Goal: Find specific page/section: Find specific page/section

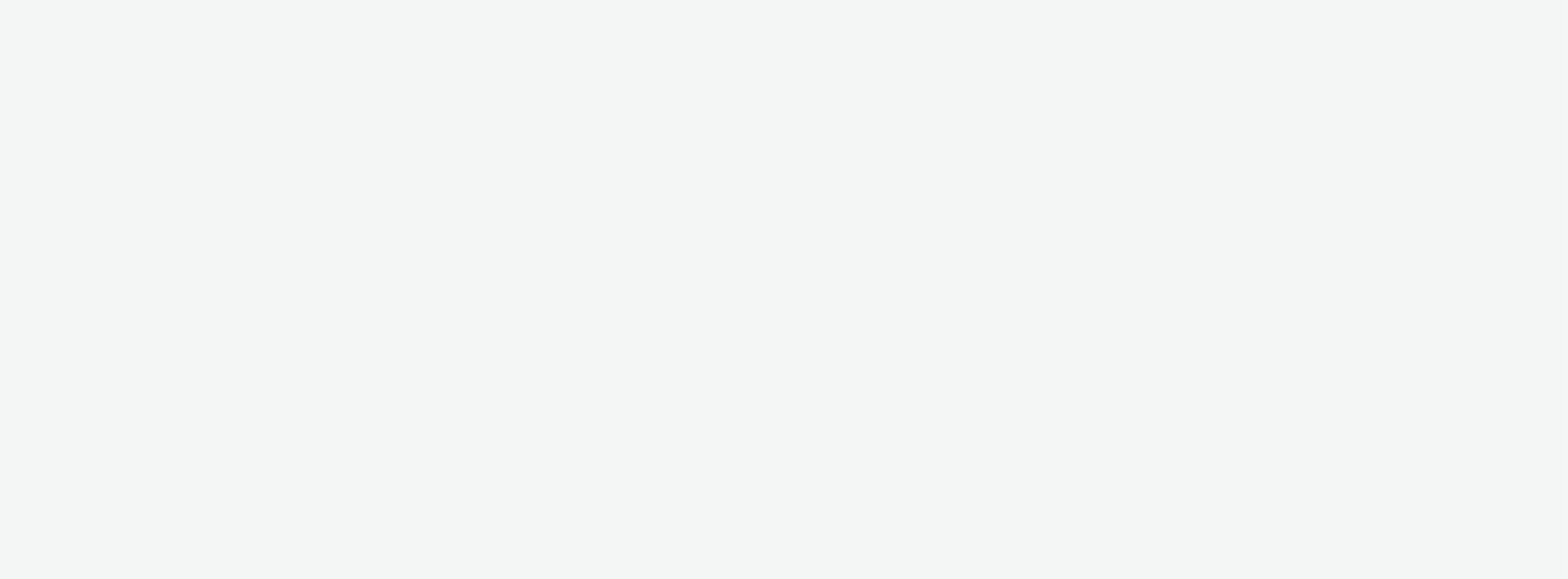
select select "9387901d-a129-43df-b0ef-f9e7dbeb676e"
select select "47d90c6b-4628-495b-b1d1-cf96ef71660b"
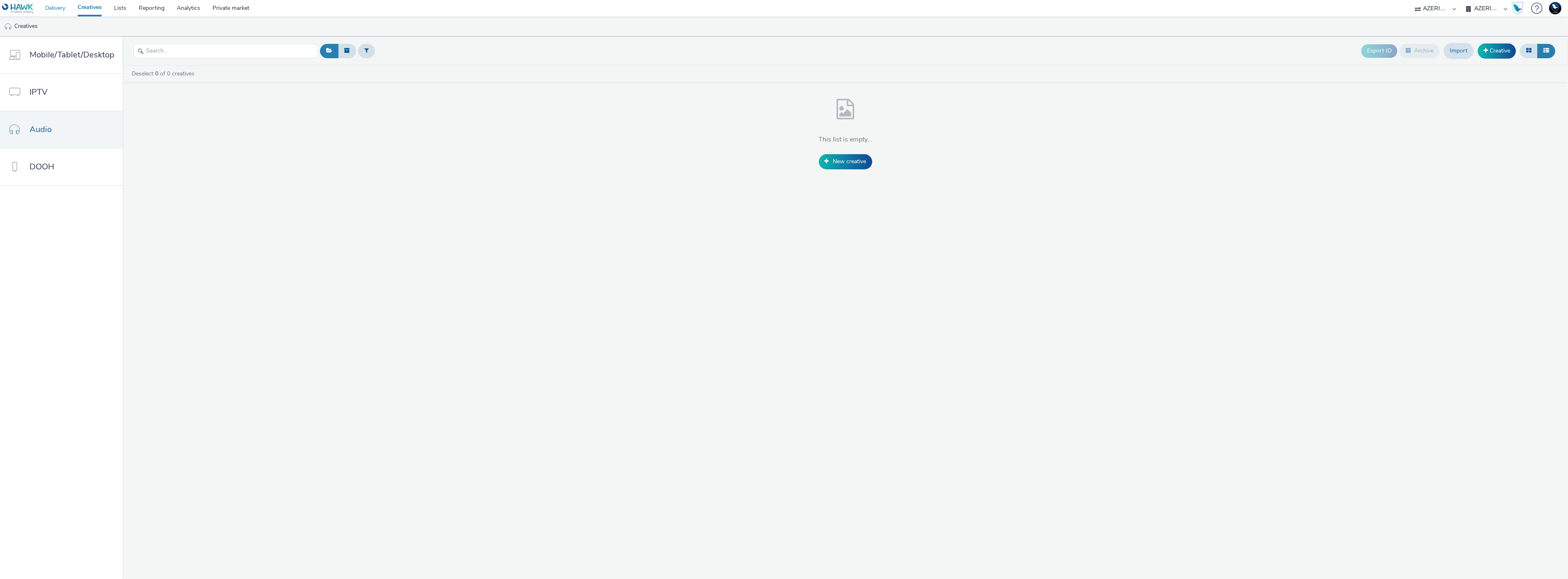
click at [58, 5] on link "Delivery" at bounding box center [55, 8] width 32 height 16
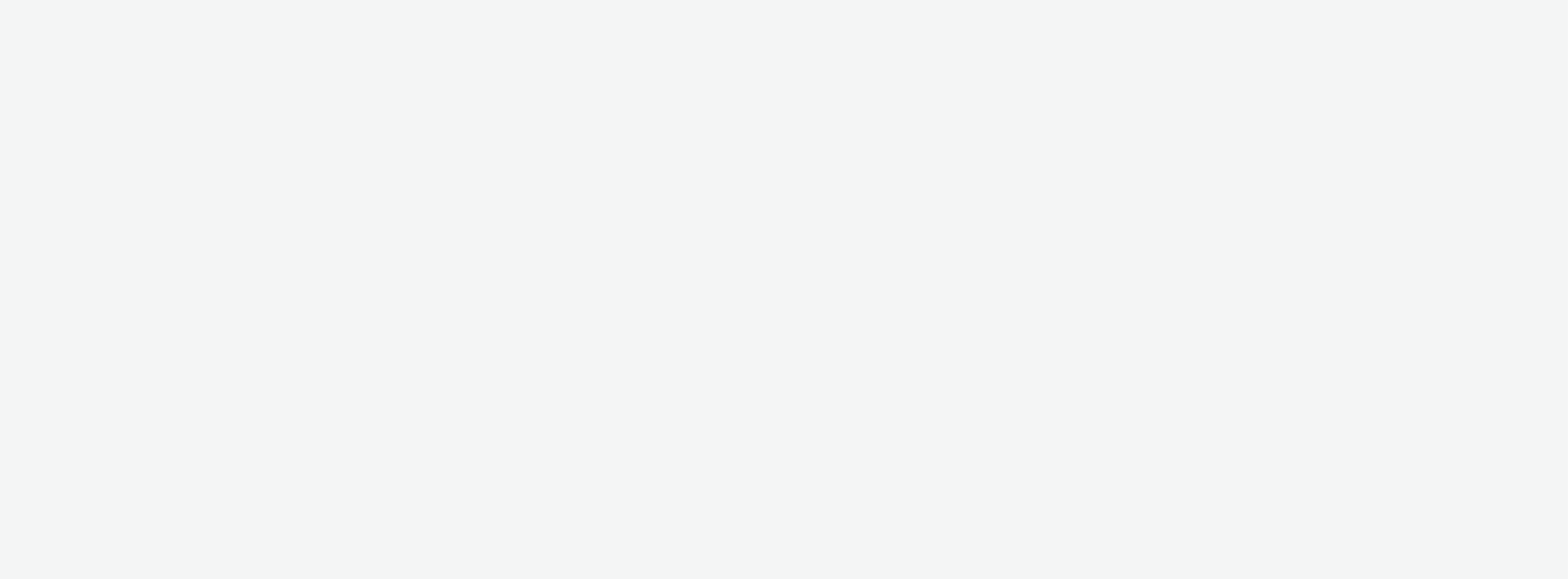
select select "9387901d-a129-43df-b0ef-f9e7dbeb676e"
select select "47d90c6b-4628-495b-b1d1-cf96ef71660b"
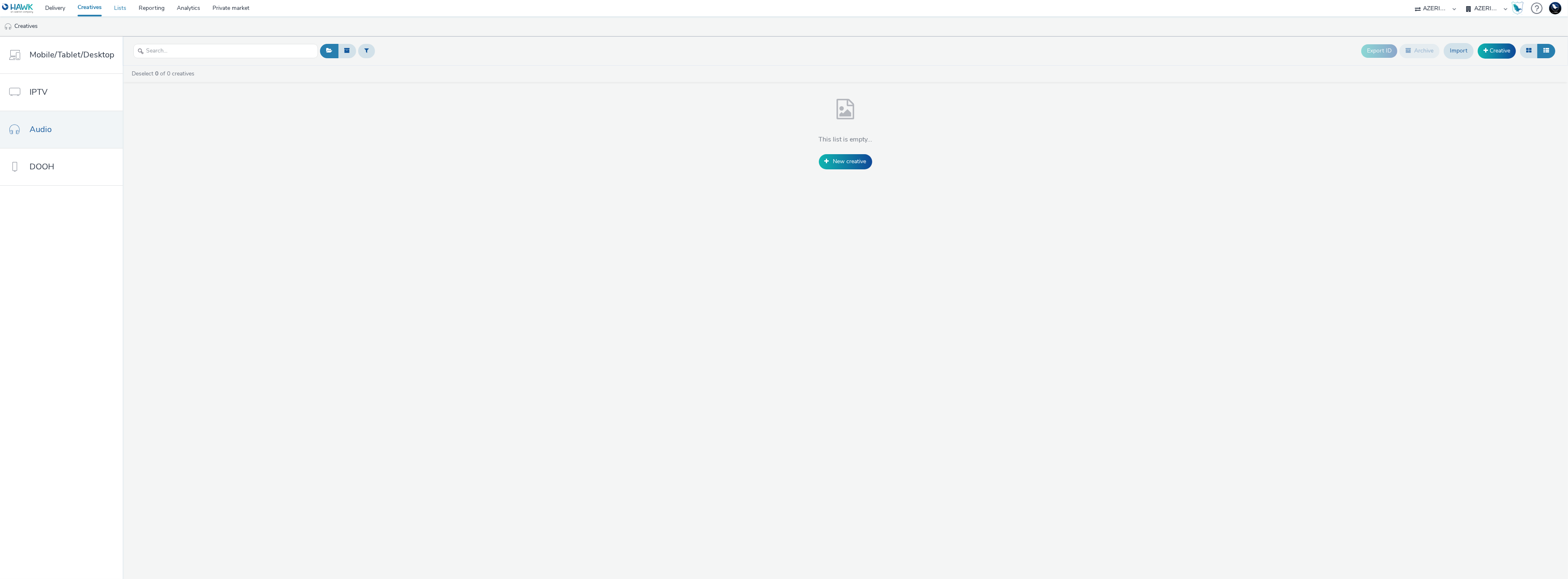
click at [118, 6] on link "Lists" at bounding box center [120, 8] width 24 height 16
